Goal: Find specific page/section: Find specific page/section

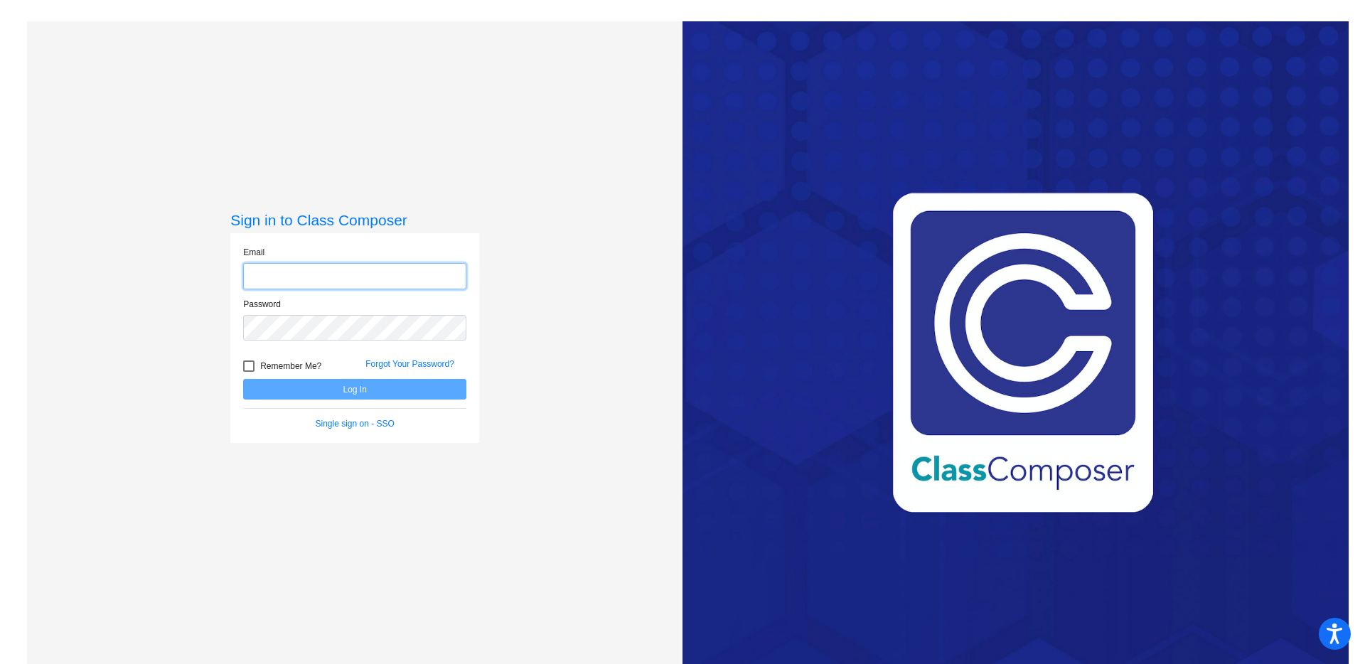
type input "[EMAIL_ADDRESS][DOMAIN_NAME]"
click at [250, 366] on div at bounding box center [248, 365] width 11 height 11
click at [249, 372] on input "Remember Me?" at bounding box center [248, 372] width 1 height 1
checkbox input "true"
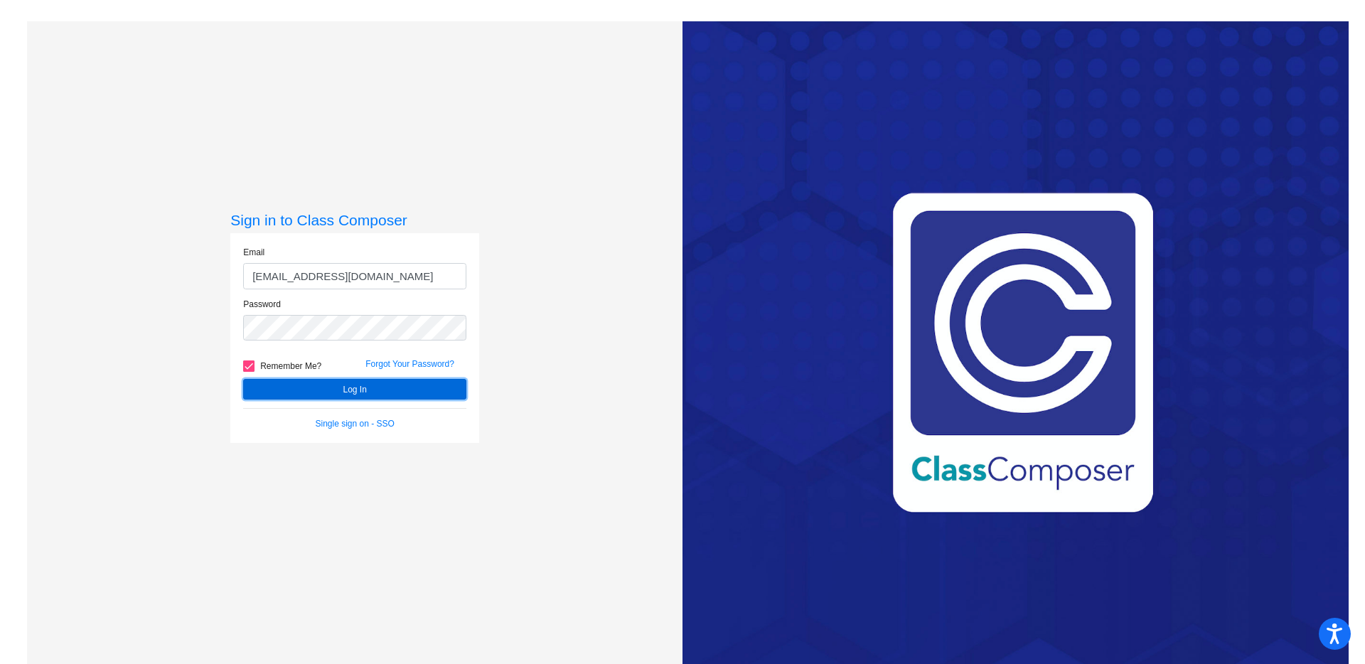
click at [272, 388] on button "Log In" at bounding box center [354, 389] width 223 height 21
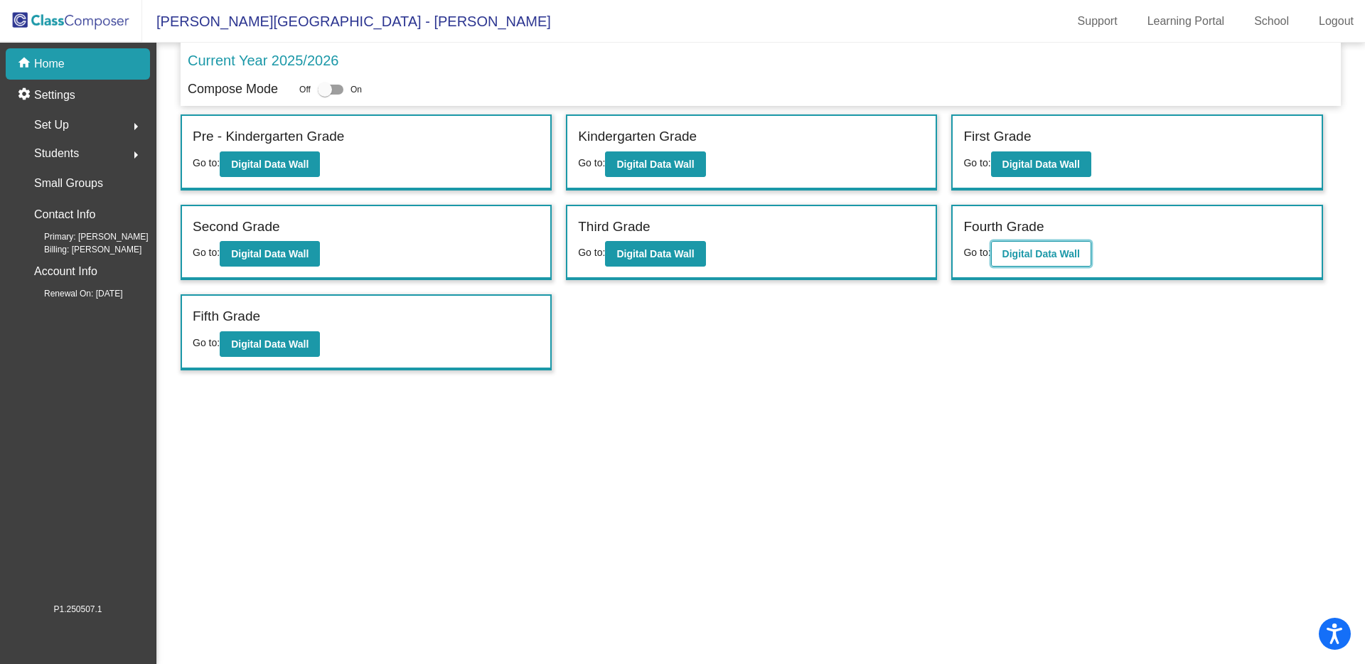
click at [1013, 265] on button "Digital Data Wall" at bounding box center [1041, 254] width 100 height 26
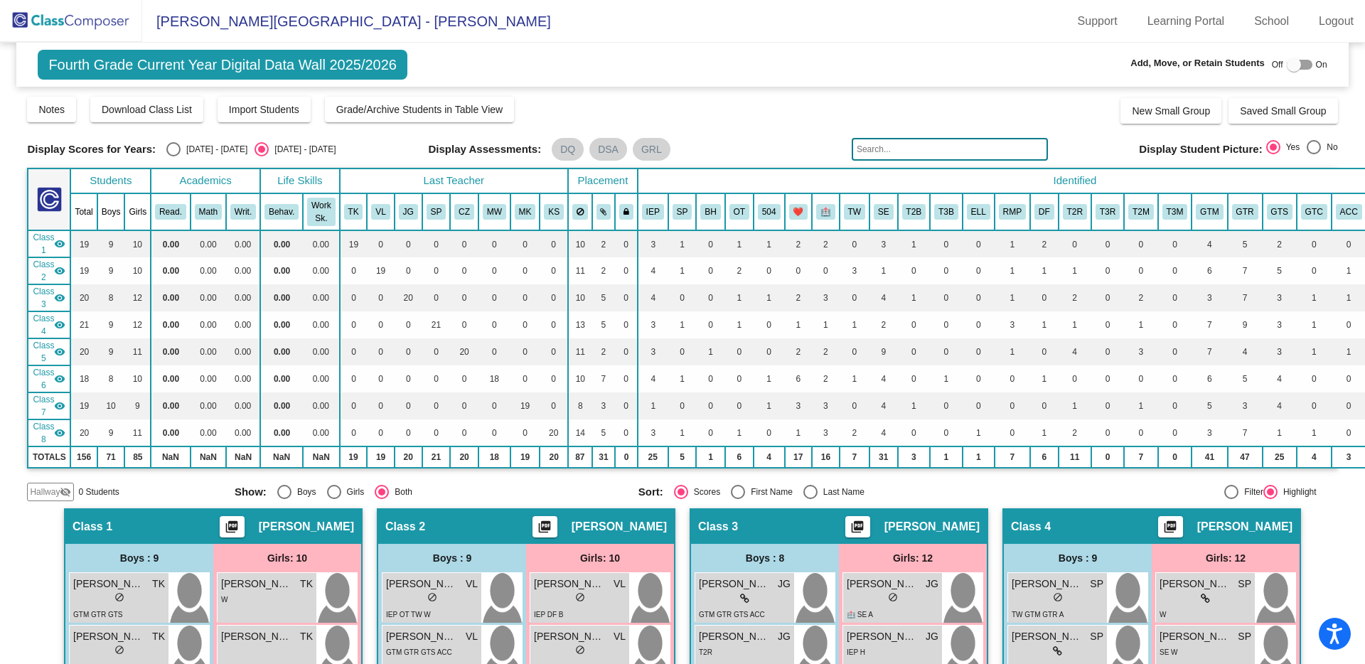
click at [932, 150] on input "text" at bounding box center [950, 149] width 196 height 23
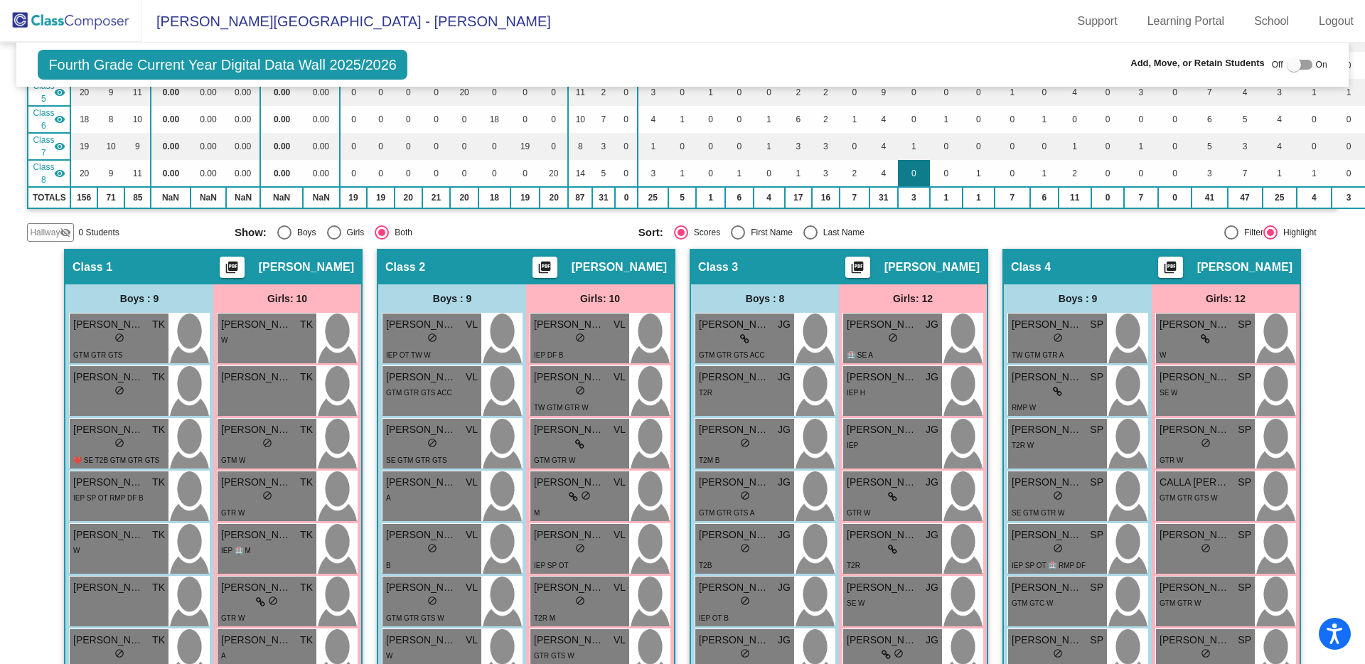
scroll to position [102, 0]
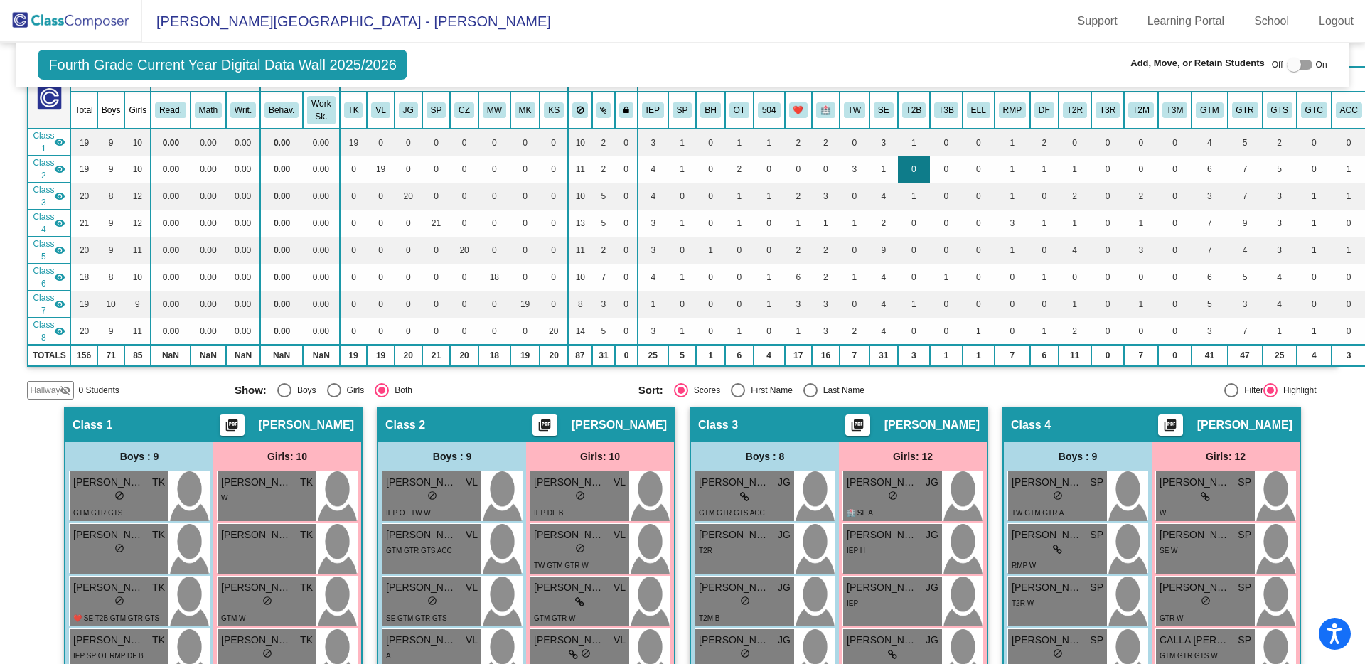
type input "[PERSON_NAME]"
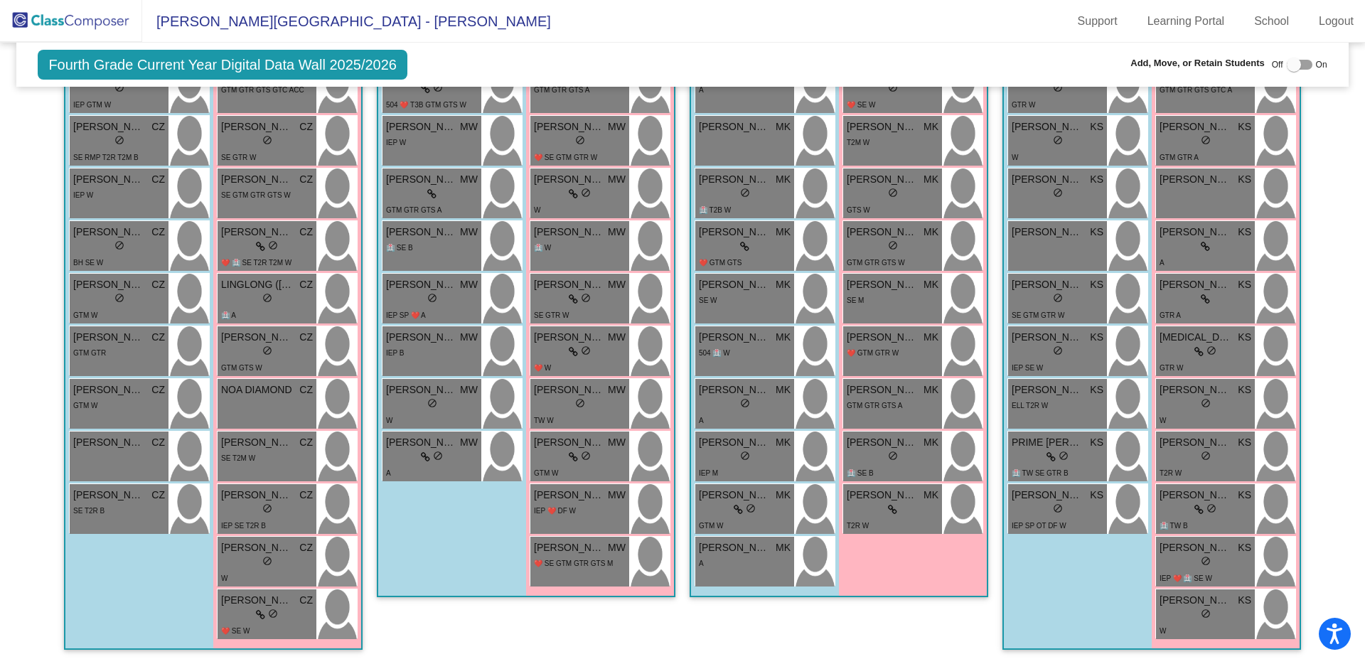
scroll to position [6, 0]
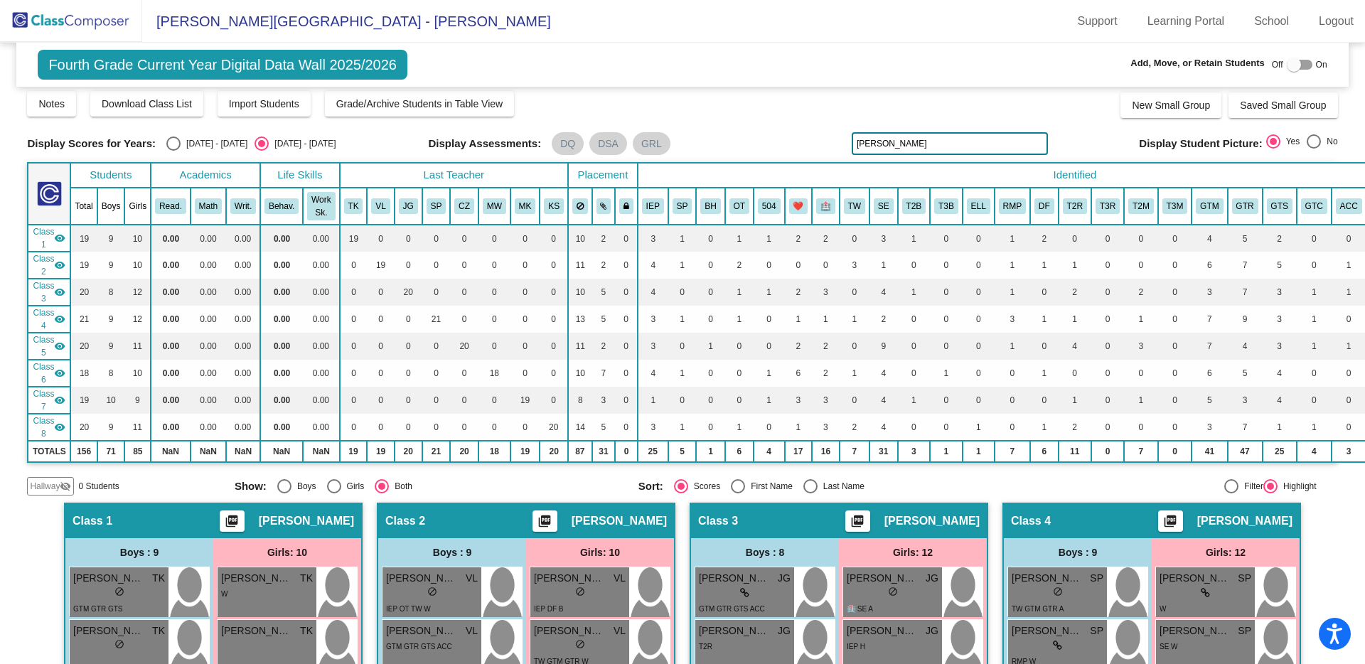
drag, startPoint x: 896, startPoint y: 142, endPoint x: 853, endPoint y: 143, distance: 43.4
click at [853, 143] on input "[PERSON_NAME]" at bounding box center [950, 143] width 196 height 23
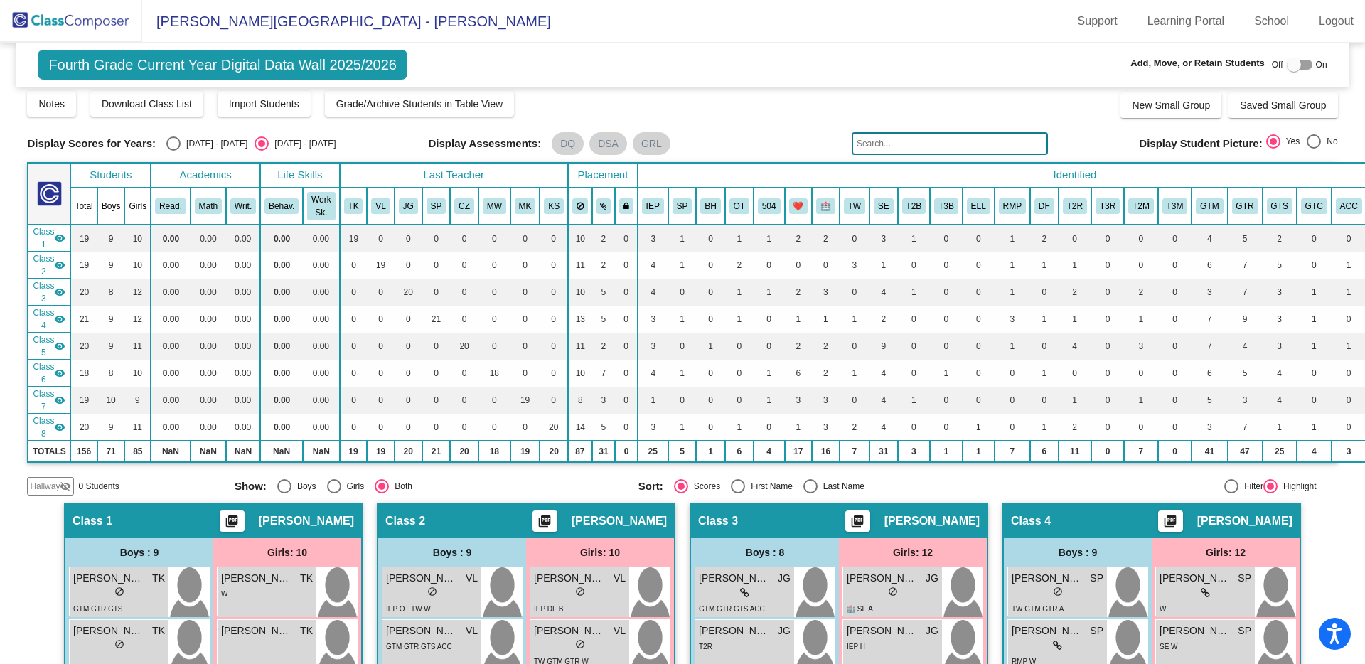
type input ","
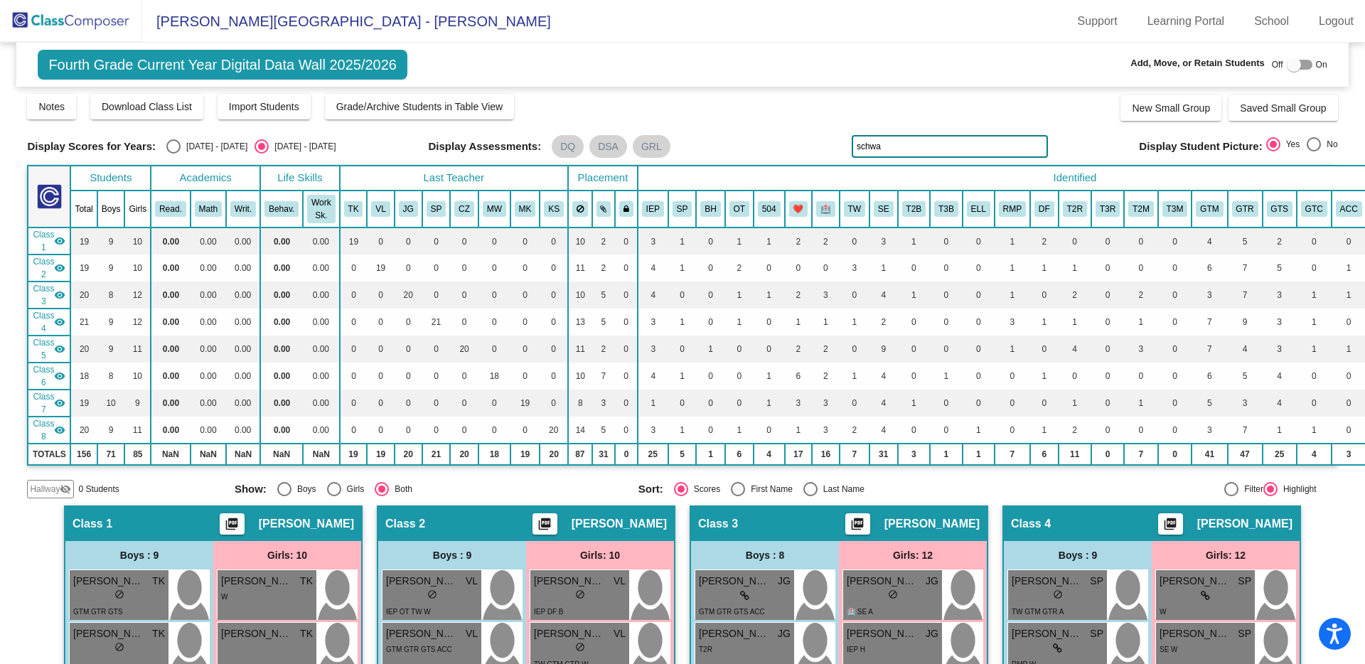
scroll to position [0, 0]
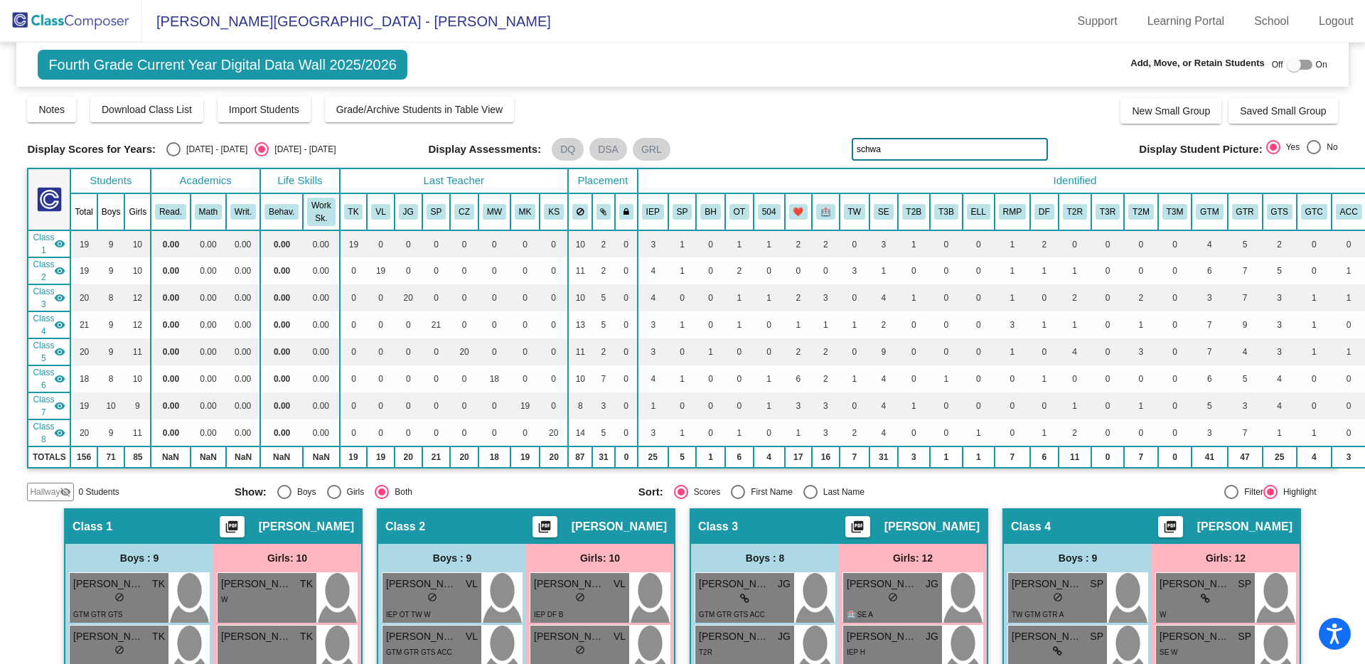
type input "schwa"
click at [95, 20] on img at bounding box center [71, 21] width 142 height 42
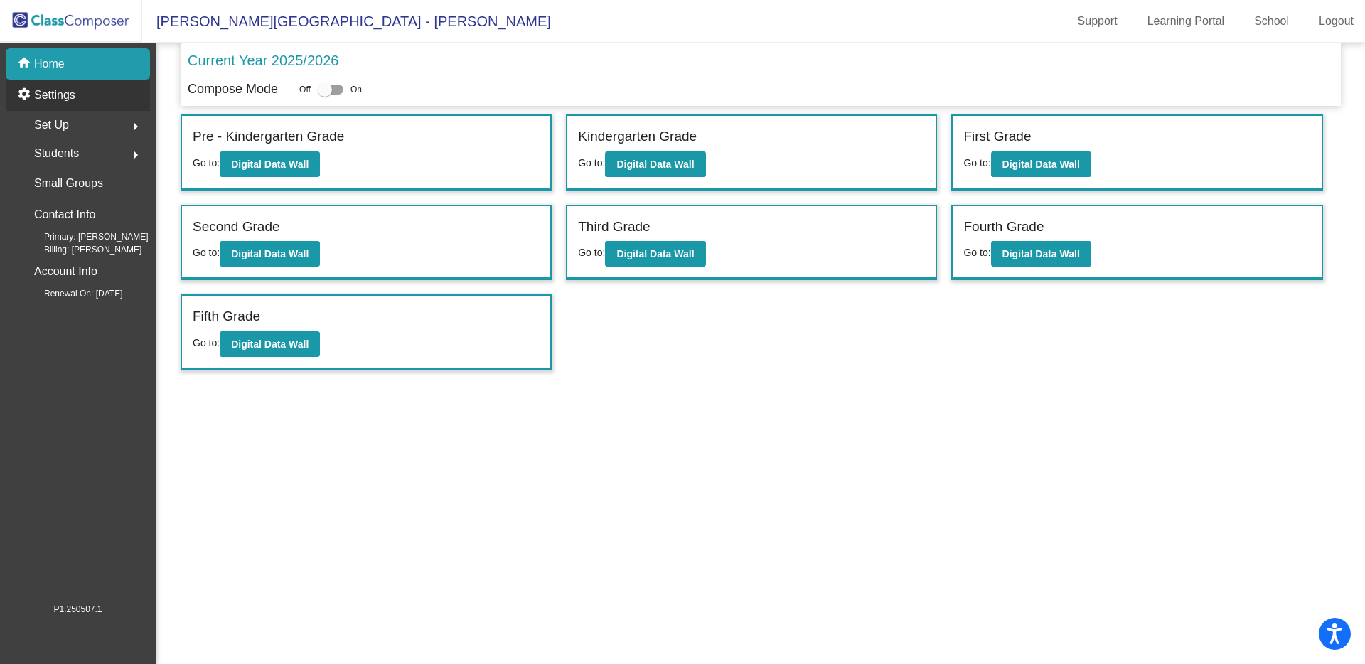
click at [75, 96] on p "Settings" at bounding box center [54, 95] width 41 height 17
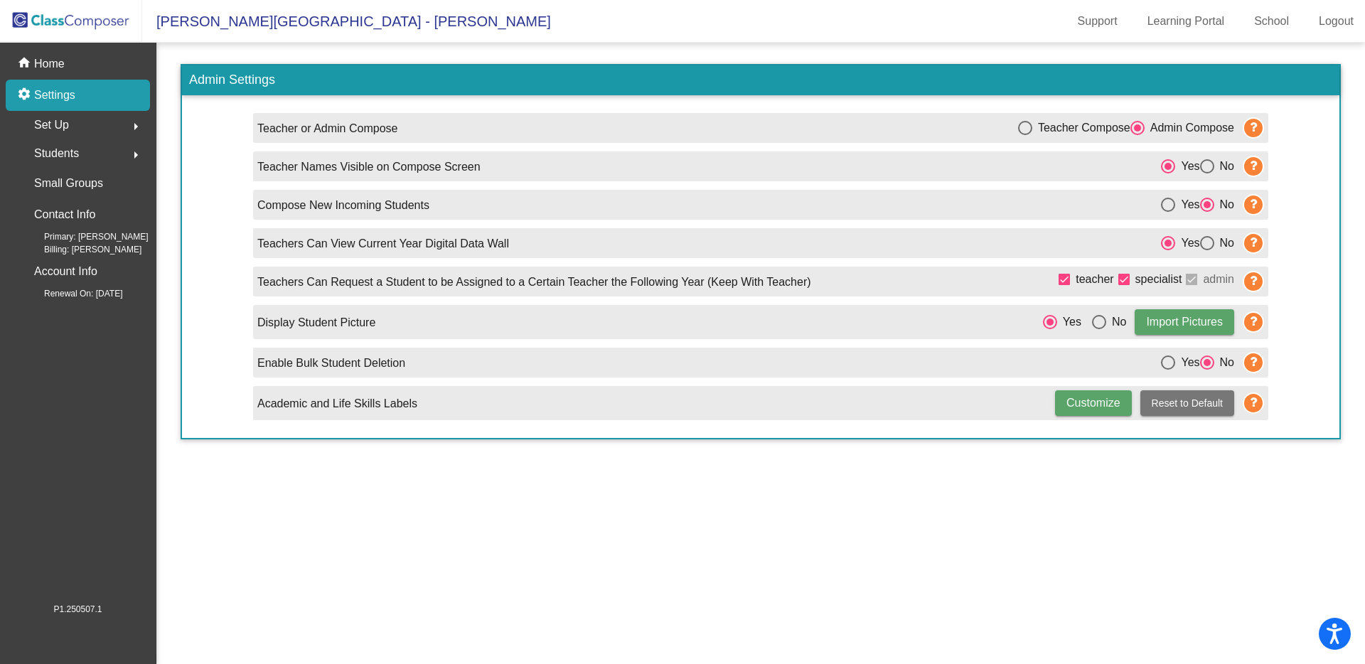
click at [73, 159] on span "Students" at bounding box center [56, 154] width 45 height 20
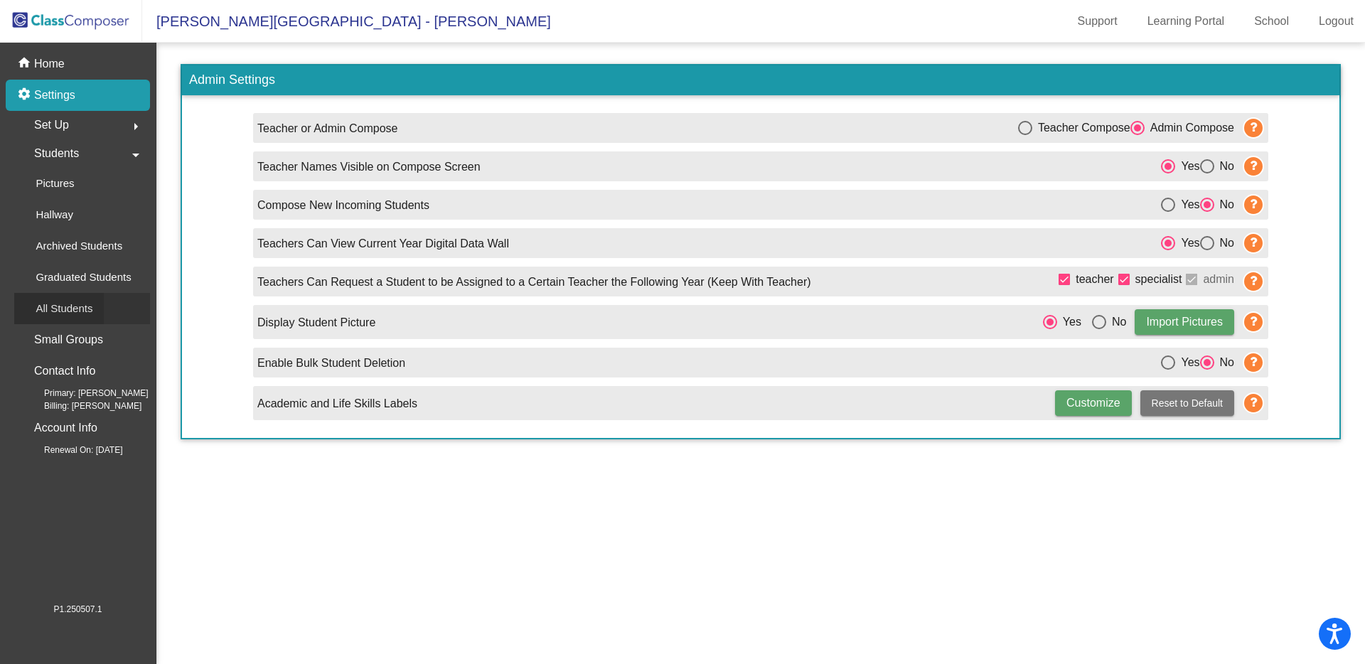
click at [83, 309] on p "All Students" at bounding box center [64, 308] width 57 height 17
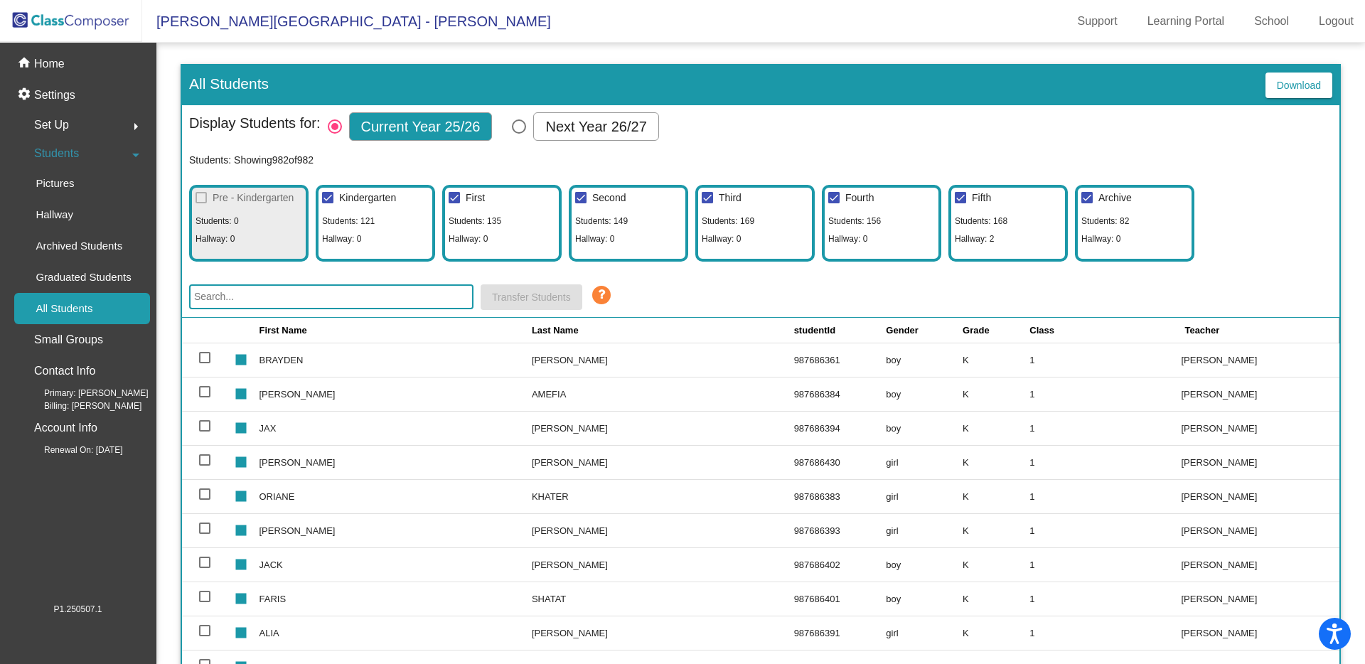
click at [341, 297] on input "text" at bounding box center [331, 296] width 284 height 25
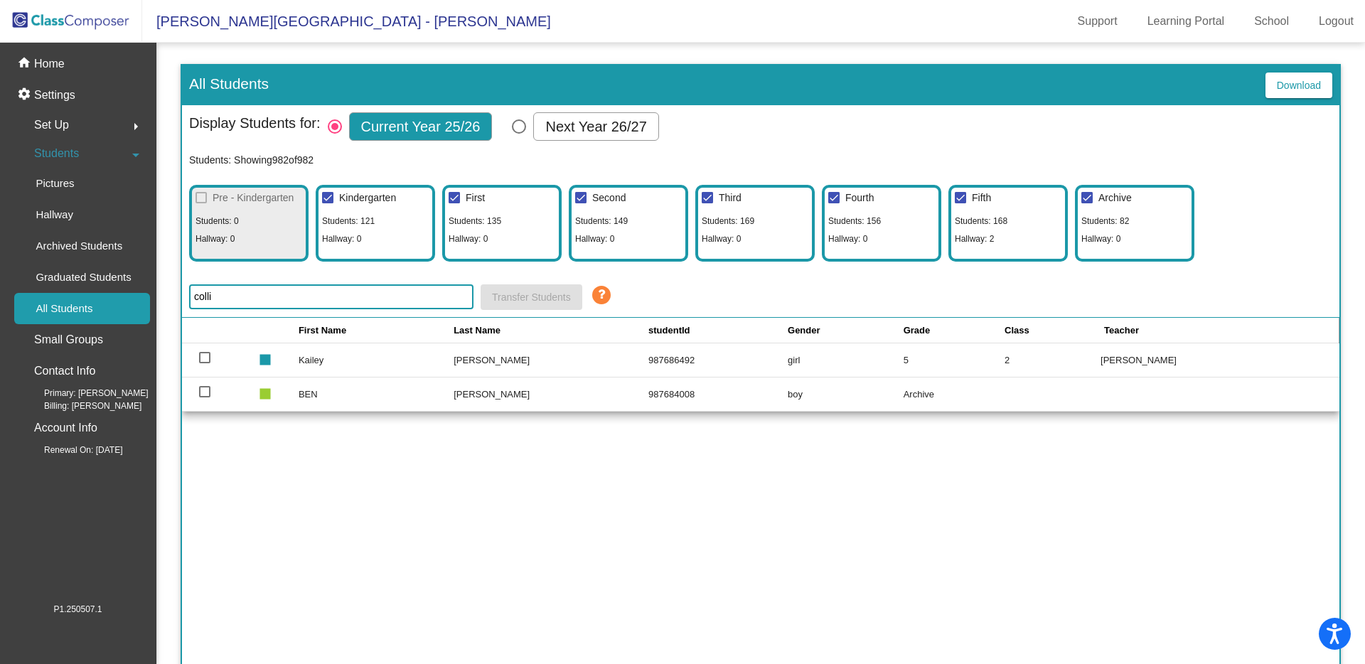
type input "collin"
